Goal: Obtain resource: Download file/media

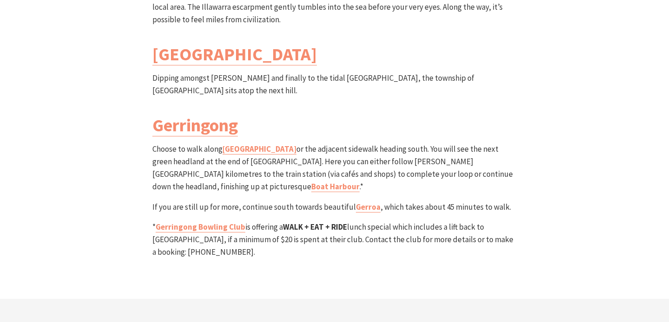
scroll to position [2769, 0]
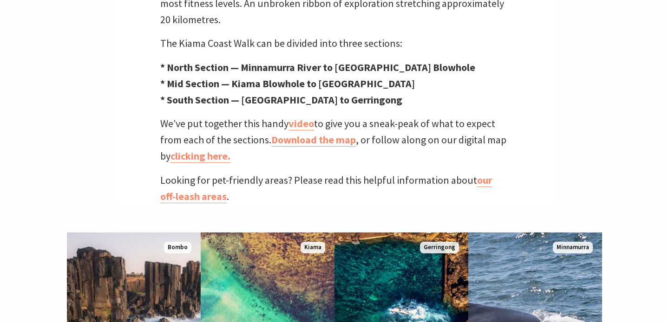
scroll to position [427, 0]
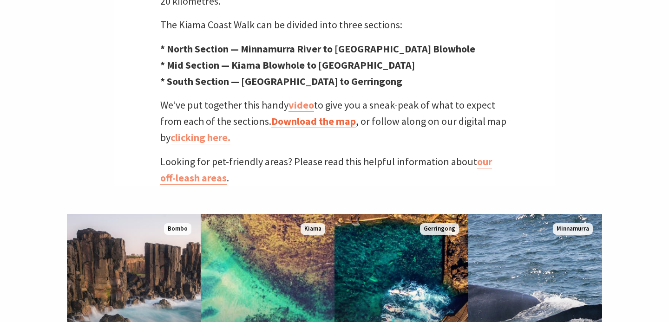
click at [305, 115] on link "Download the map" at bounding box center [313, 121] width 85 height 13
